Goal: Task Accomplishment & Management: Use online tool/utility

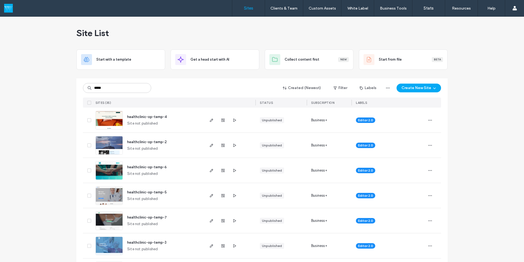
type input "*****"
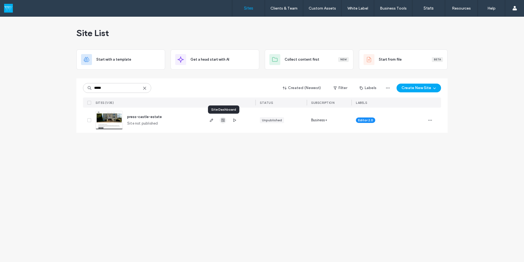
click at [221, 121] on use "button" at bounding box center [222, 119] width 3 height 3
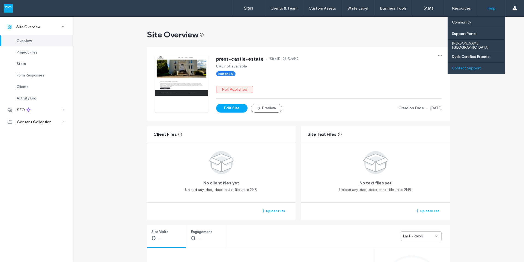
click at [466, 67] on label "Contact Support" at bounding box center [466, 68] width 29 height 4
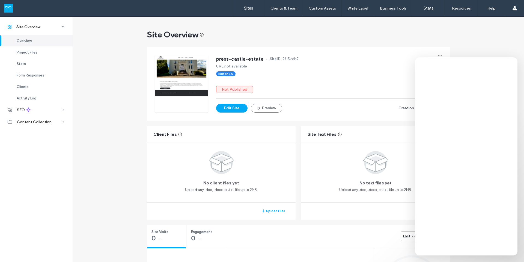
click at [286, 57] on span "2f157cb9" at bounding box center [290, 58] width 16 height 5
copy span "2f157cb9"
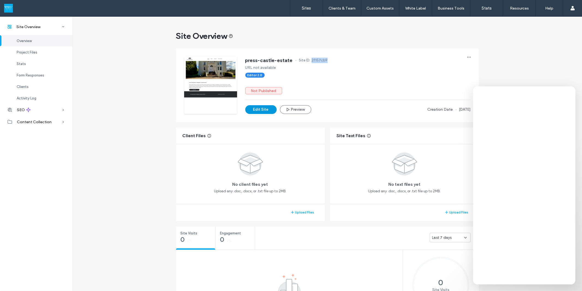
click at [255, 110] on button "Edit Site" at bounding box center [260, 109] width 31 height 9
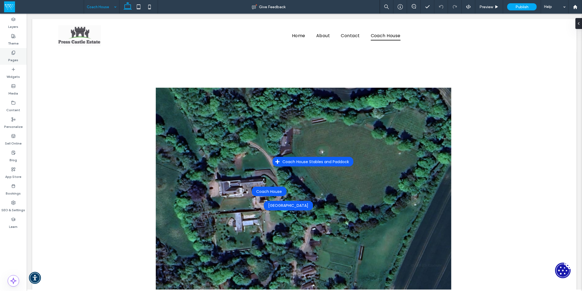
click at [10, 55] on label "Pages" at bounding box center [13, 59] width 10 height 8
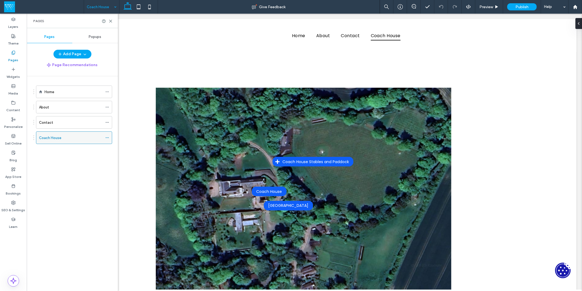
click at [106, 137] on use at bounding box center [107, 137] width 3 height 1
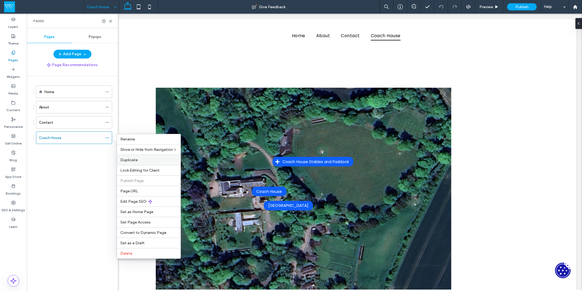
click at [135, 160] on span "Duplicate" at bounding box center [128, 159] width 17 height 5
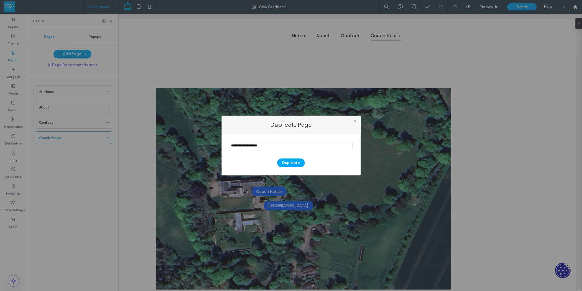
drag, startPoint x: 271, startPoint y: 146, endPoint x: 197, endPoint y: 143, distance: 74.0
click at [197, 143] on div "Duplicate Page Duplicate" at bounding box center [291, 145] width 582 height 291
type input "**********"
click at [293, 166] on button "Duplicate" at bounding box center [291, 162] width 28 height 9
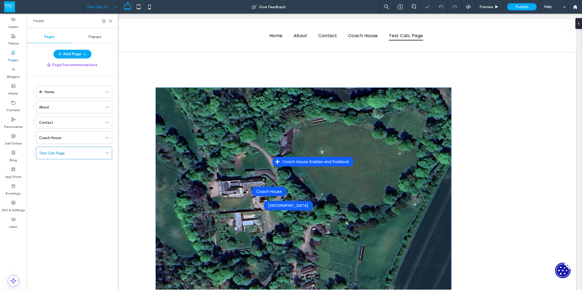
click at [293, 181] on img at bounding box center [302, 222] width 295 height 271
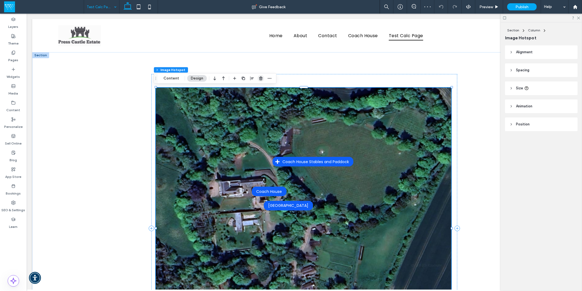
click at [262, 79] on icon "button" at bounding box center [261, 78] width 4 height 4
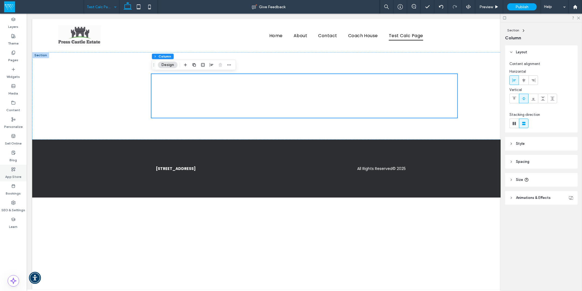
click at [13, 168] on icon at bounding box center [13, 169] width 4 height 4
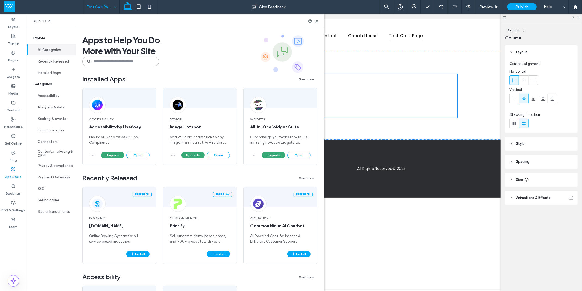
click at [106, 60] on input at bounding box center [120, 61] width 77 height 10
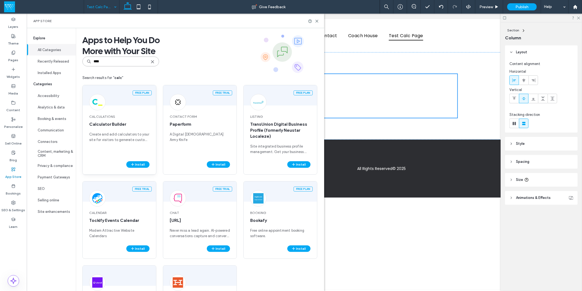
type input "****"
click at [129, 116] on span "Calculations" at bounding box center [119, 116] width 60 height 5
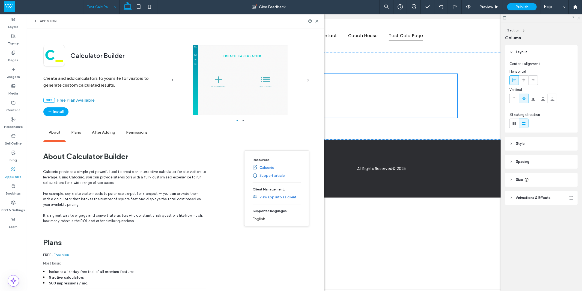
click at [140, 130] on span "Permissions" at bounding box center [137, 132] width 32 height 15
click at [50, 111] on use "button" at bounding box center [50, 111] width 3 height 3
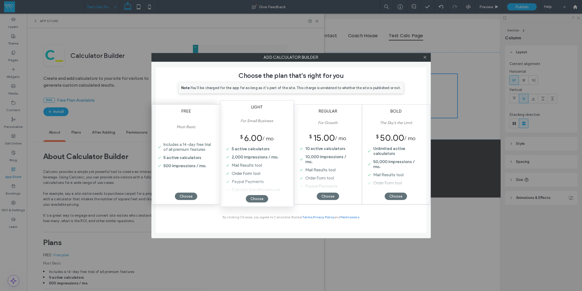
click at [188, 130] on label "Most Basic" at bounding box center [185, 132] width 19 height 16
click at [183, 195] on div "Choose" at bounding box center [186, 195] width 22 height 7
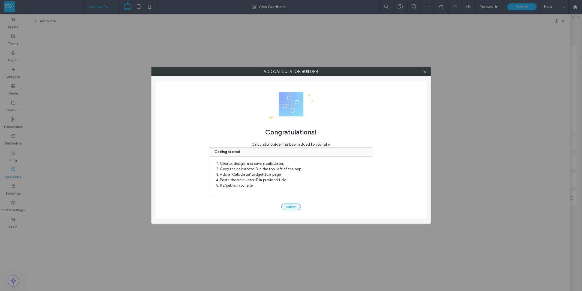
click at [288, 208] on button "Got It" at bounding box center [291, 206] width 20 height 7
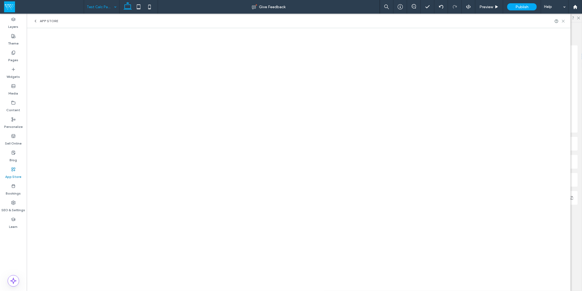
click at [563, 22] on icon at bounding box center [563, 21] width 4 height 4
